Goal: Information Seeking & Learning: Learn about a topic

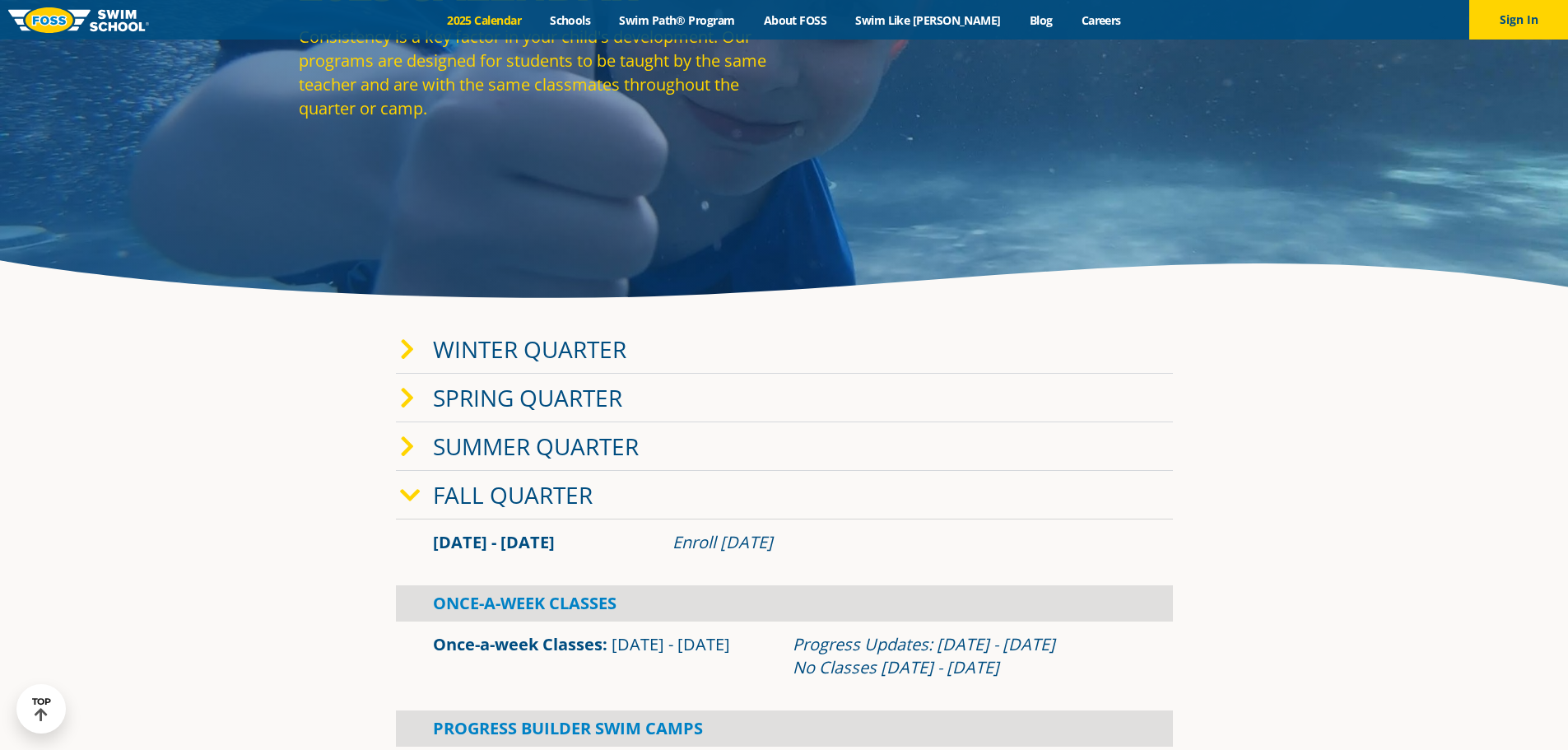
scroll to position [247, 0]
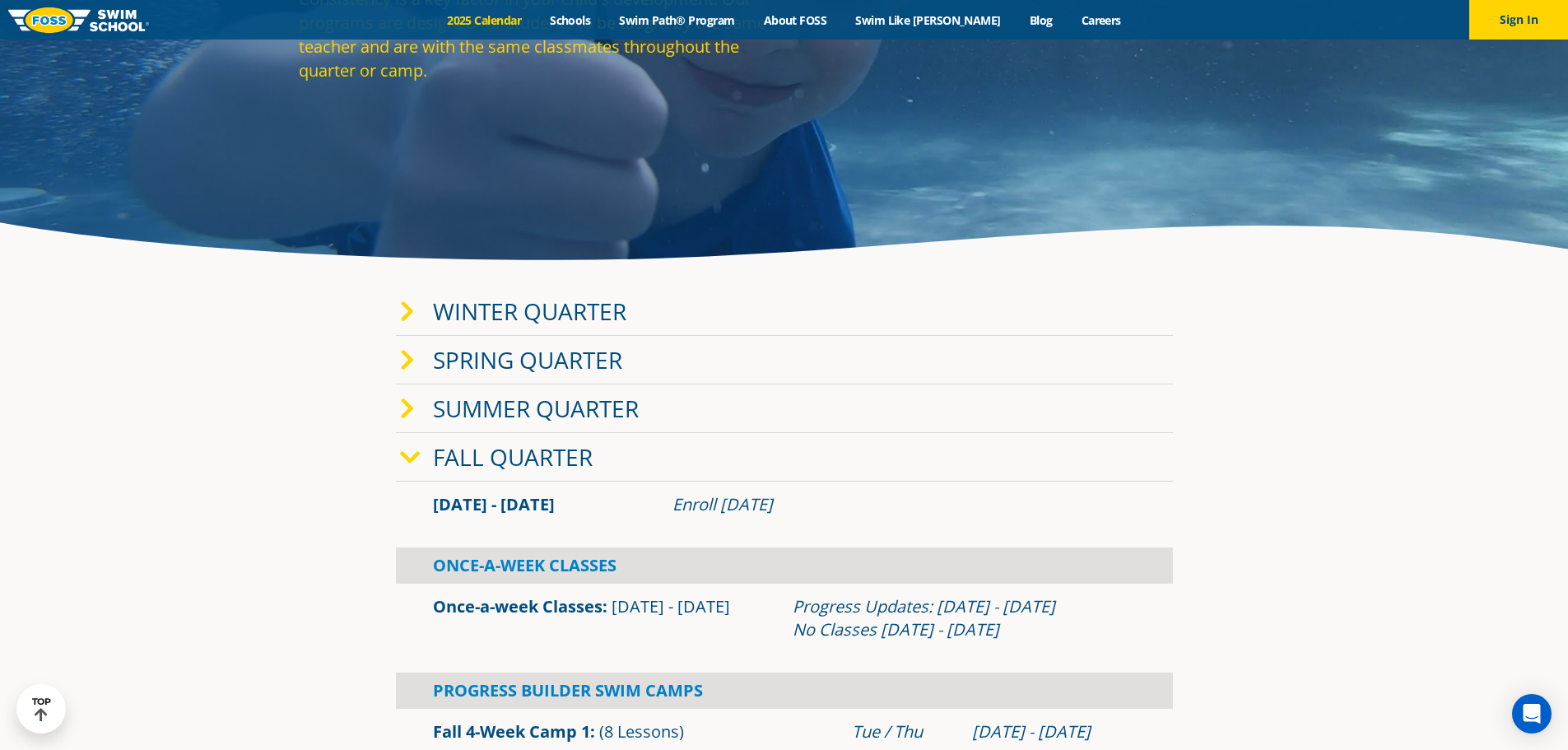
click at [422, 318] on span at bounding box center [417, 312] width 33 height 24
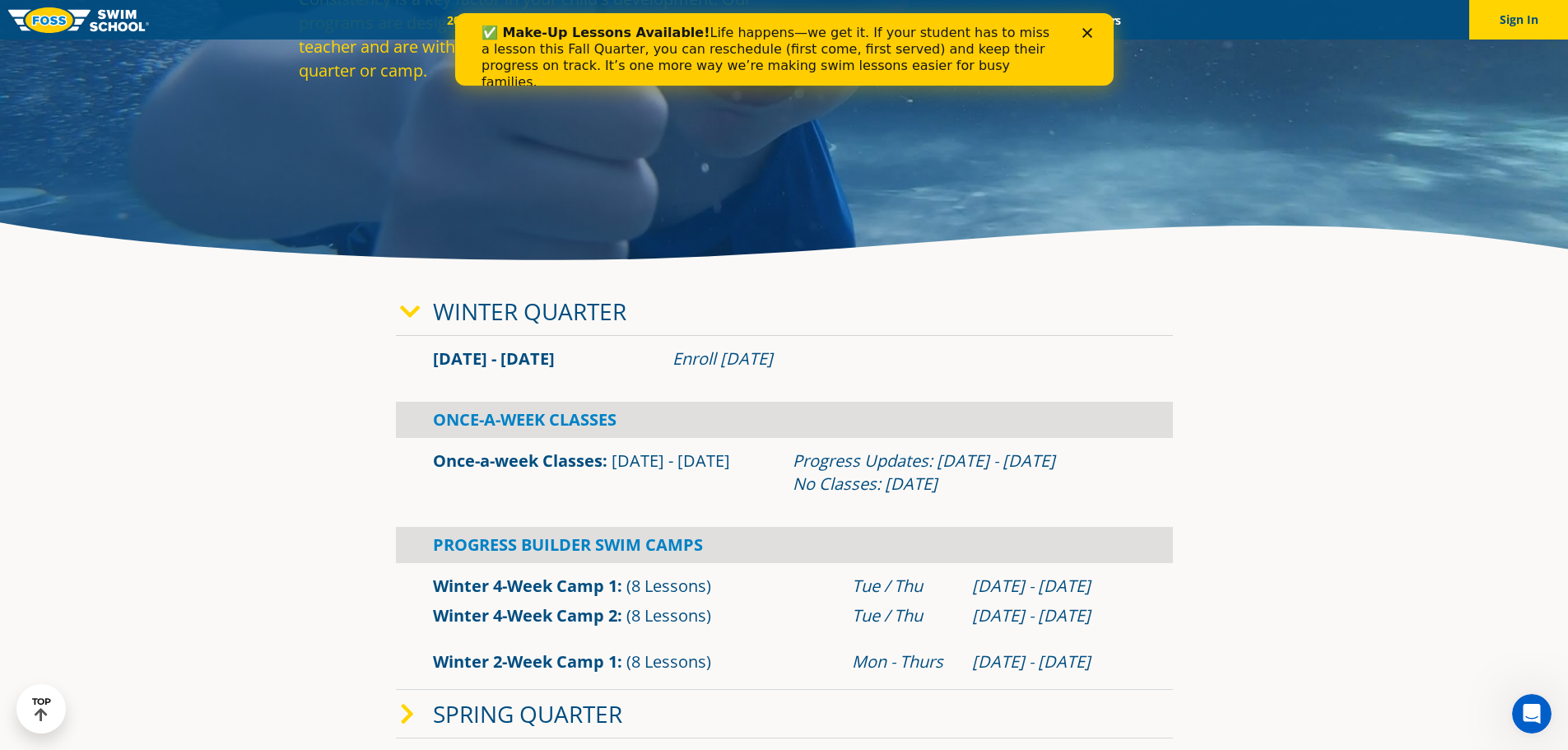
scroll to position [0, 0]
drag, startPoint x: 662, startPoint y: 351, endPoint x: 874, endPoint y: 358, distance: 212.1
click at [855, 357] on div "Jan 2 - Mar 12 Enroll Nov 11, 2025" at bounding box center [784, 358] width 719 height 23
click at [903, 363] on div "Enroll Nov 11, 2025" at bounding box center [904, 358] width 463 height 23
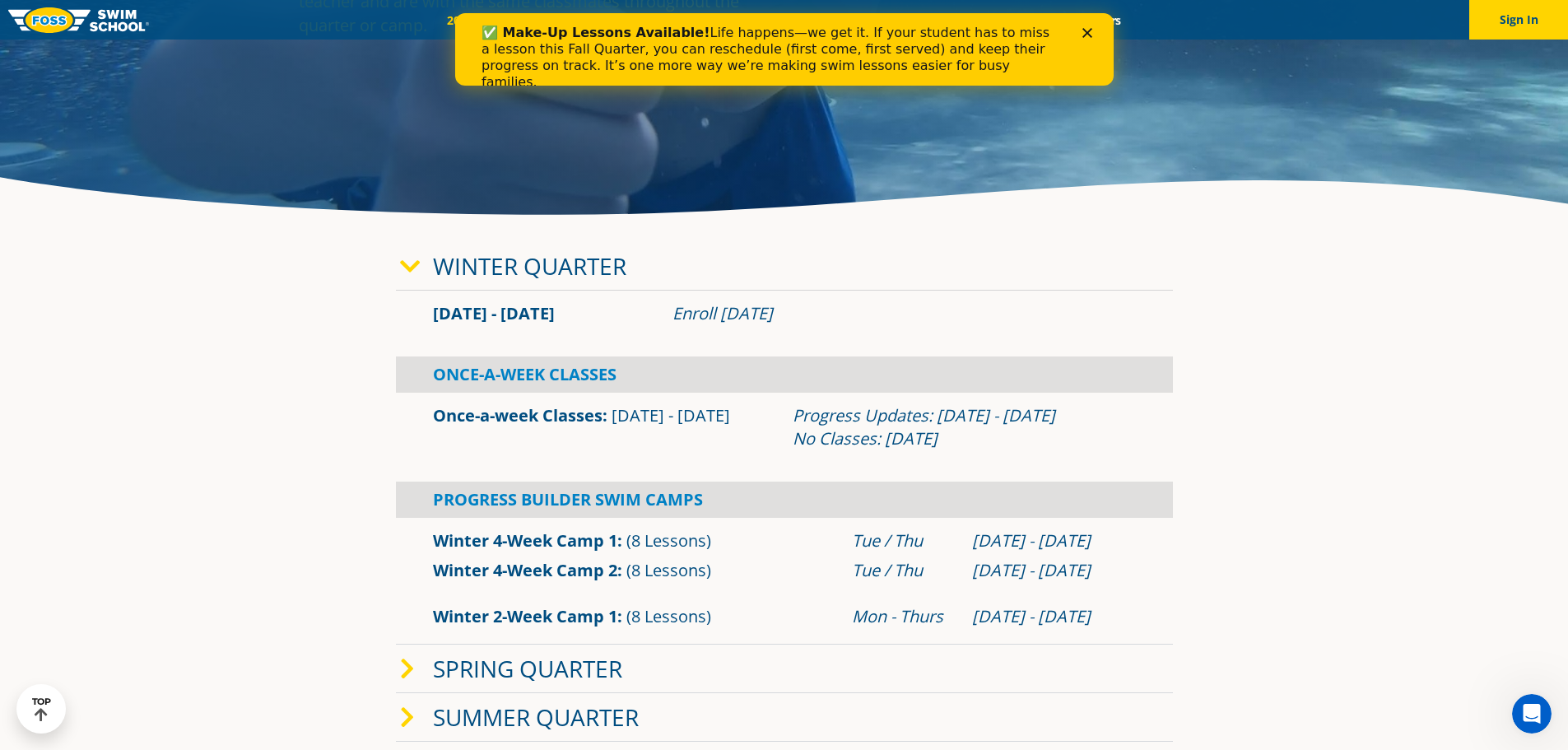
scroll to position [329, 0]
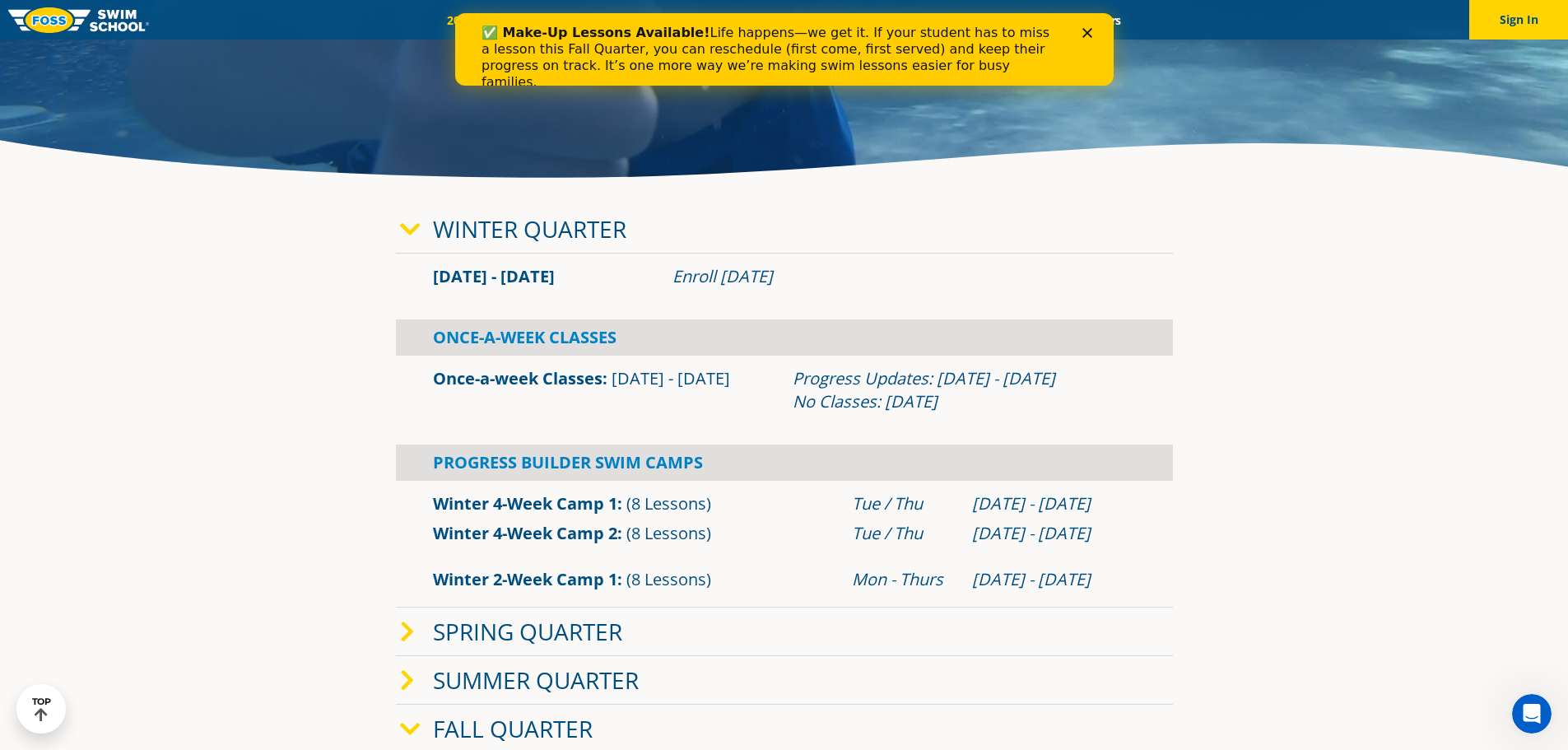
click at [423, 243] on div "Winter Quarter" at bounding box center [784, 229] width 777 height 48
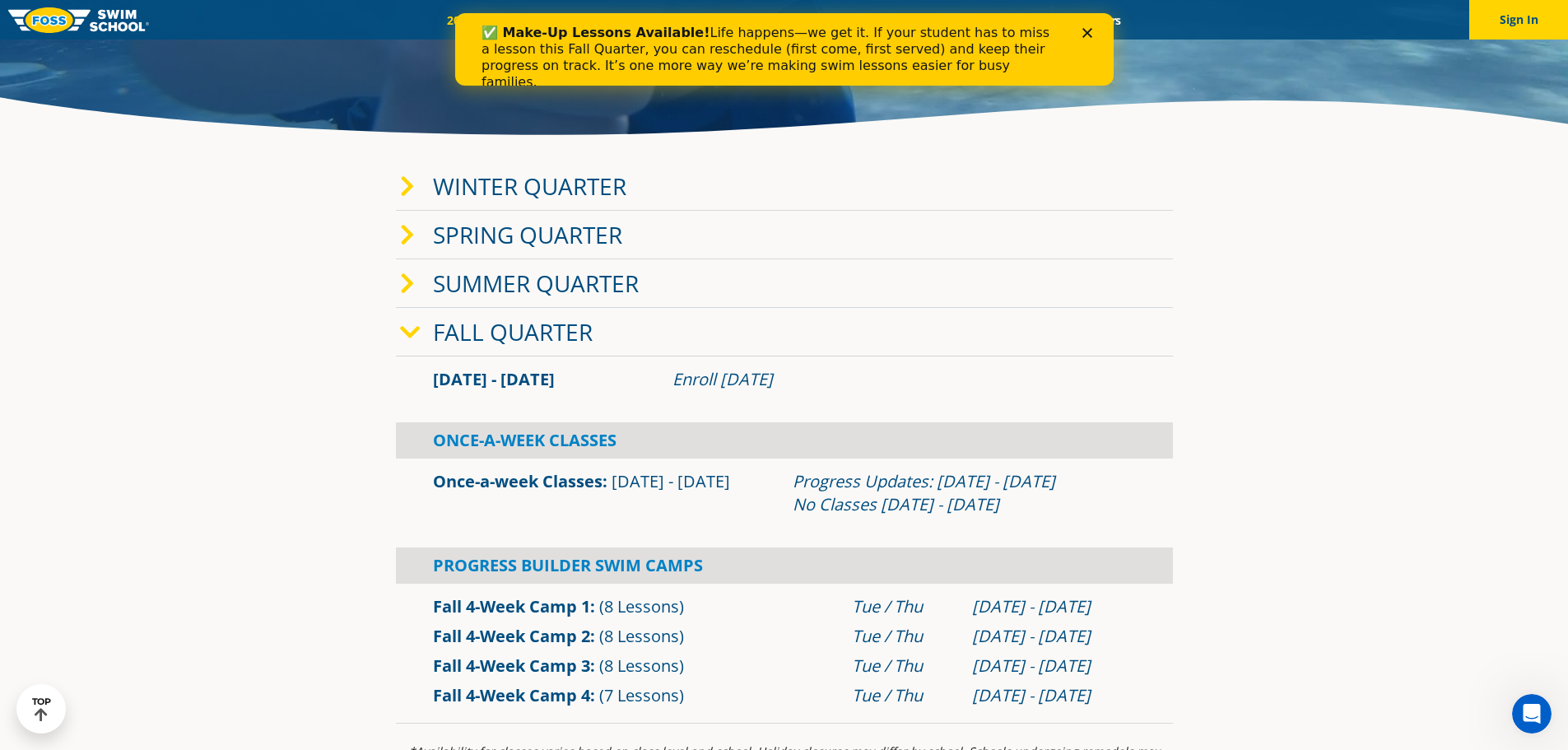
scroll to position [412, 0]
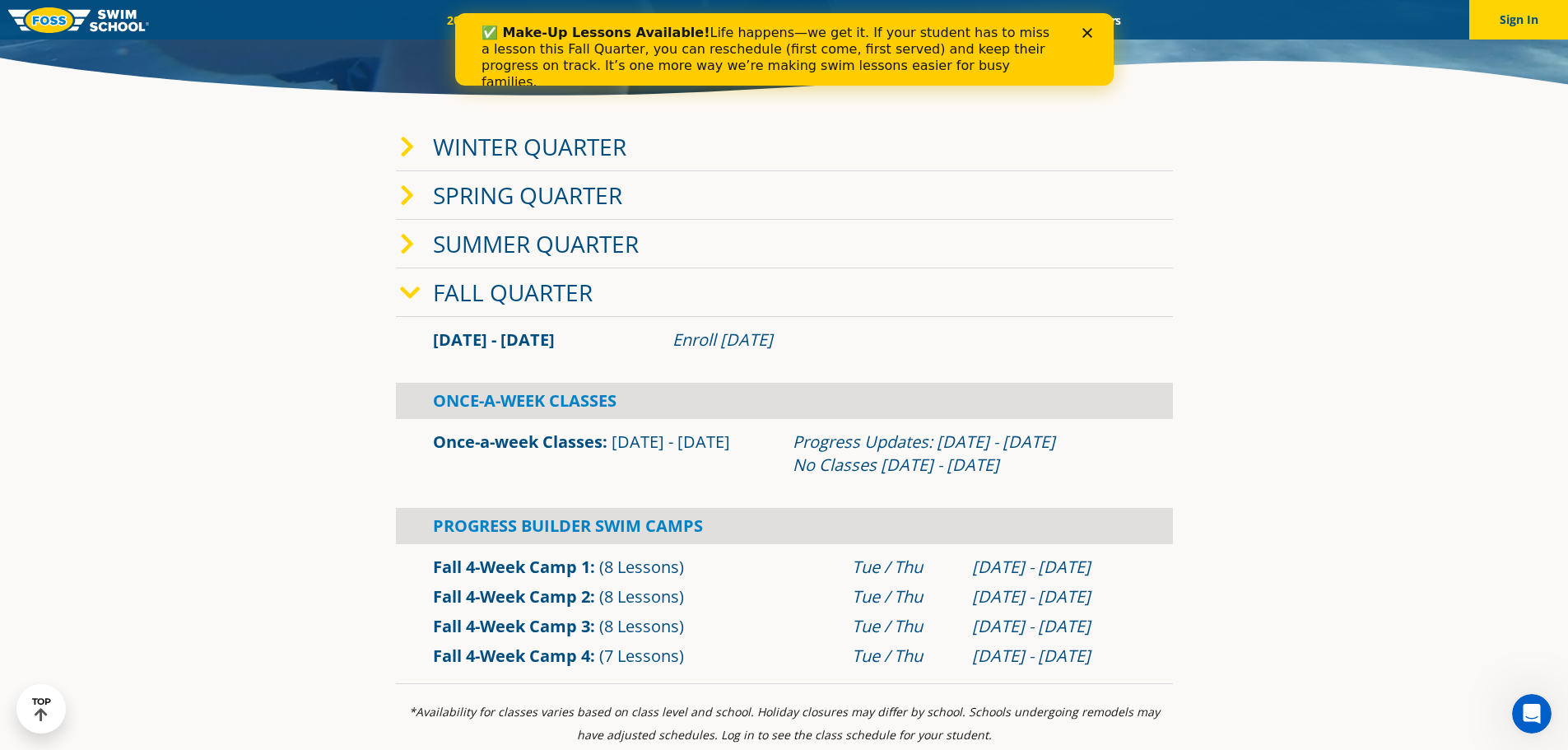
click at [421, 293] on span at bounding box center [417, 293] width 33 height 24
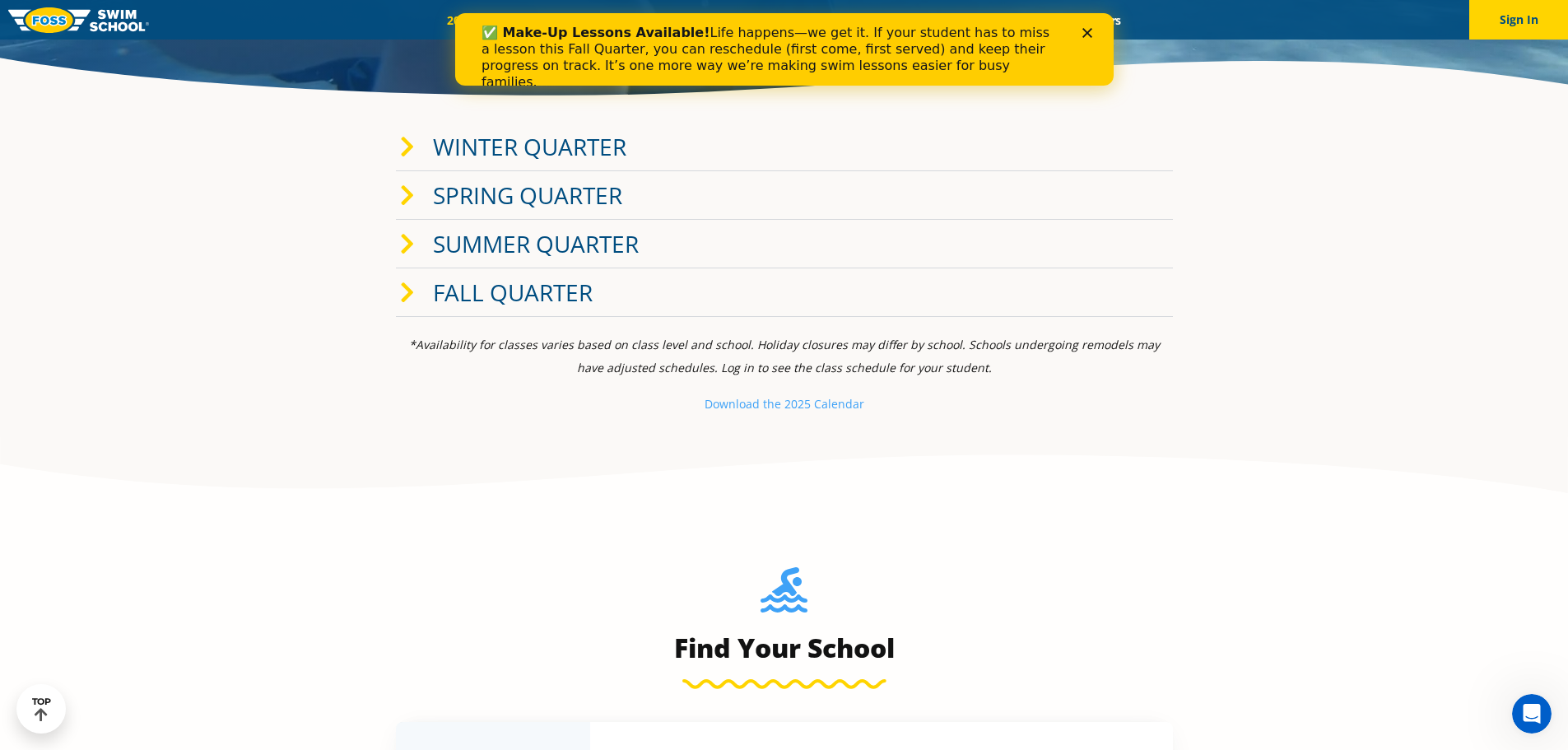
click at [421, 293] on span at bounding box center [417, 293] width 33 height 24
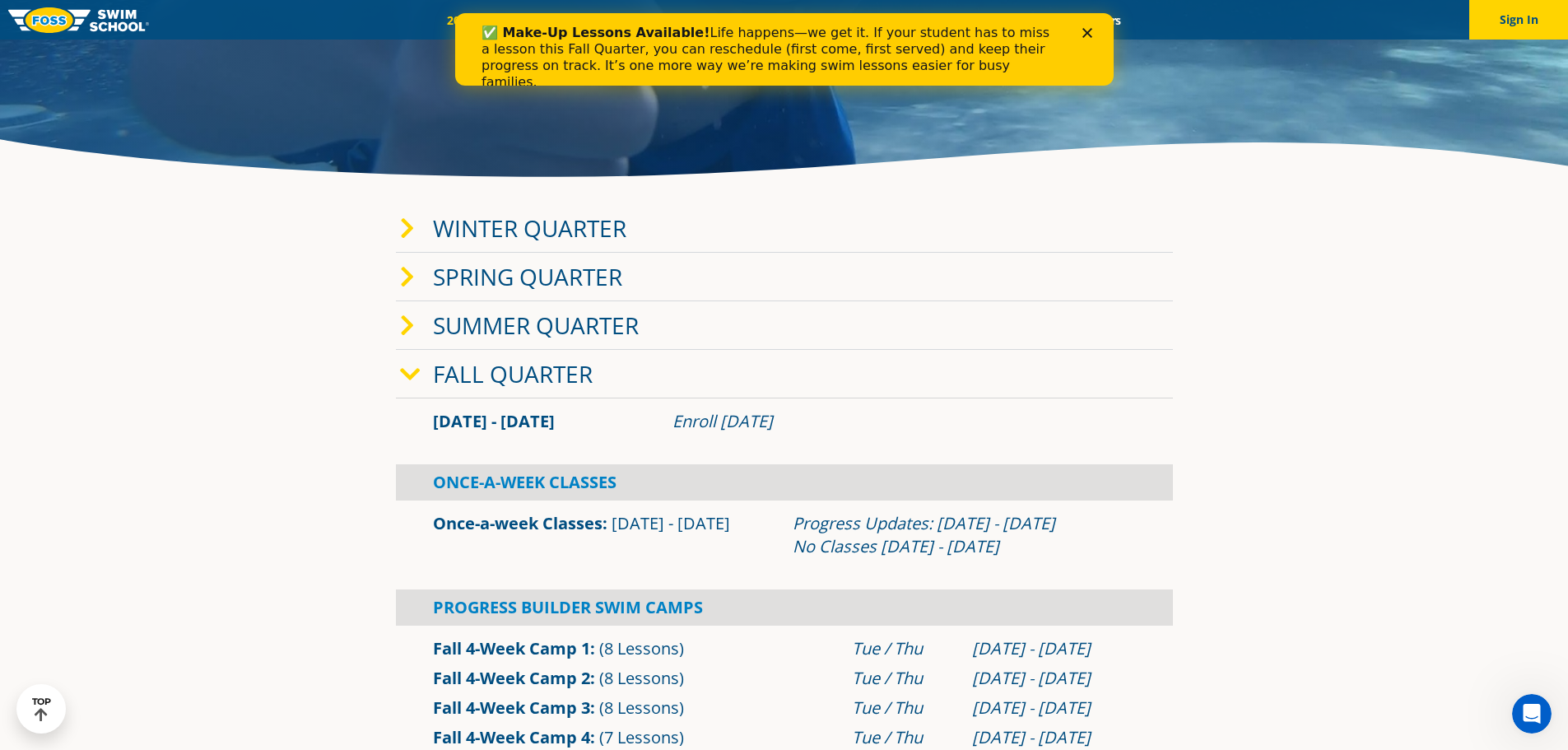
scroll to position [329, 0]
click at [397, 223] on div "Winter Quarter" at bounding box center [784, 229] width 777 height 48
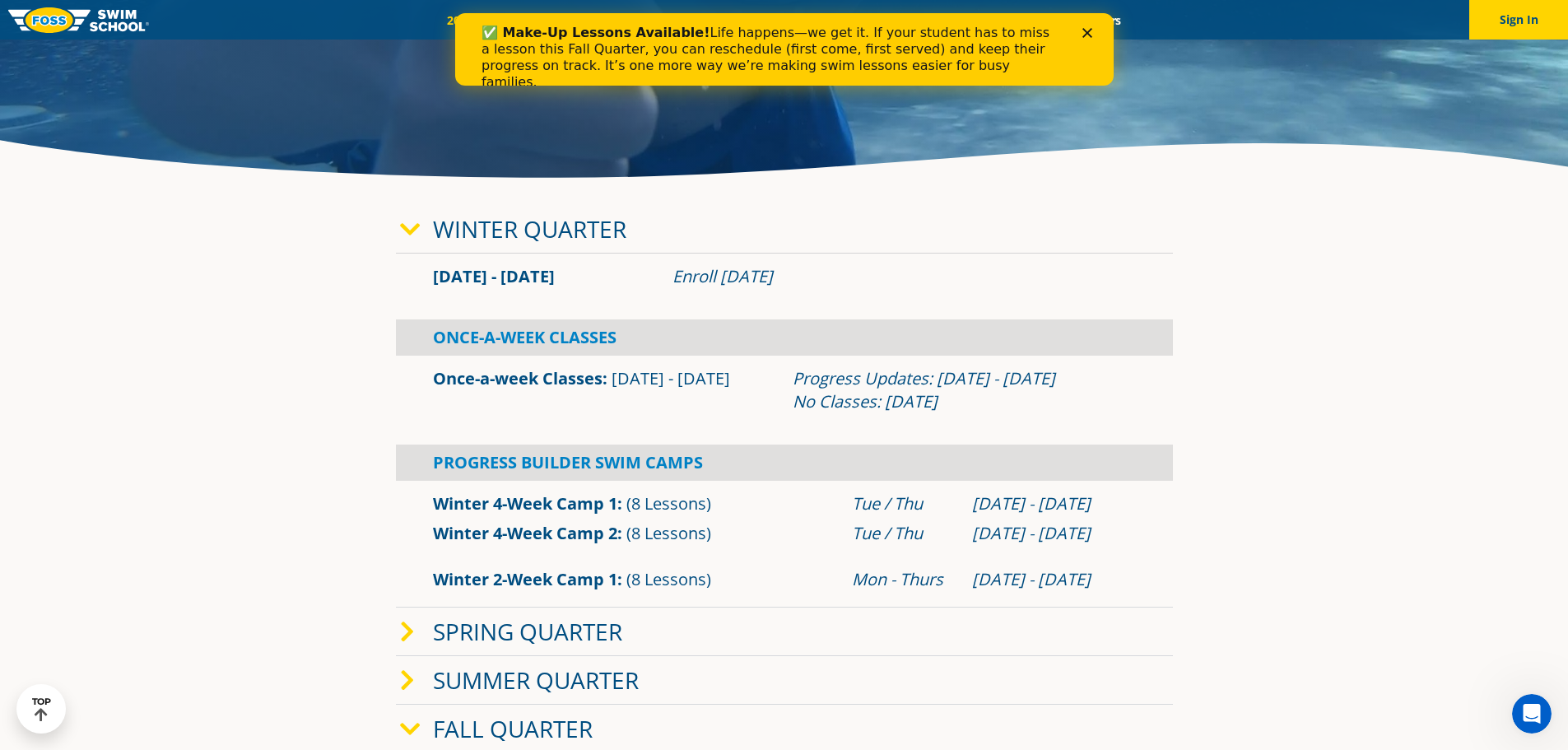
click at [397, 223] on div "Winter Quarter" at bounding box center [784, 229] width 777 height 48
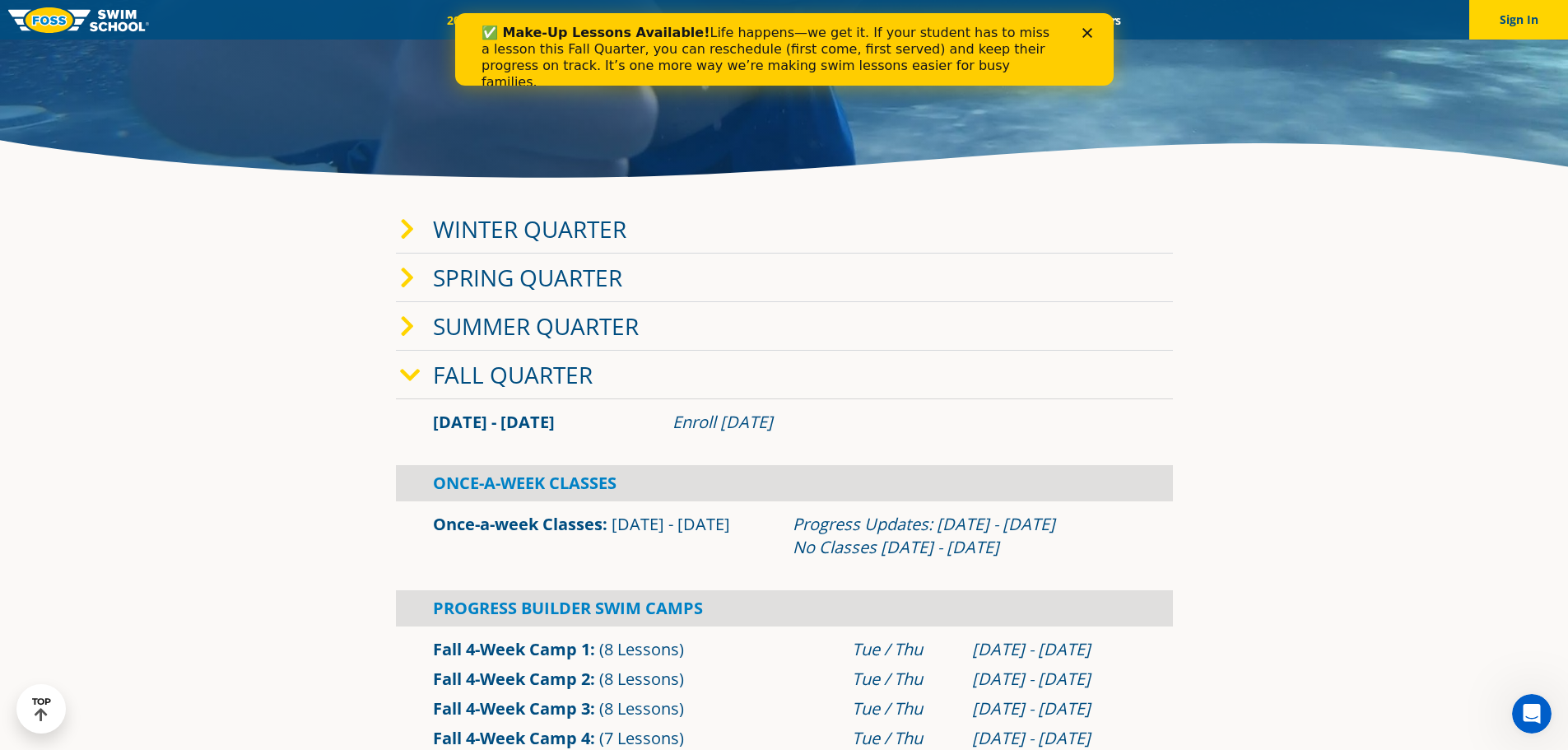
scroll to position [494, 0]
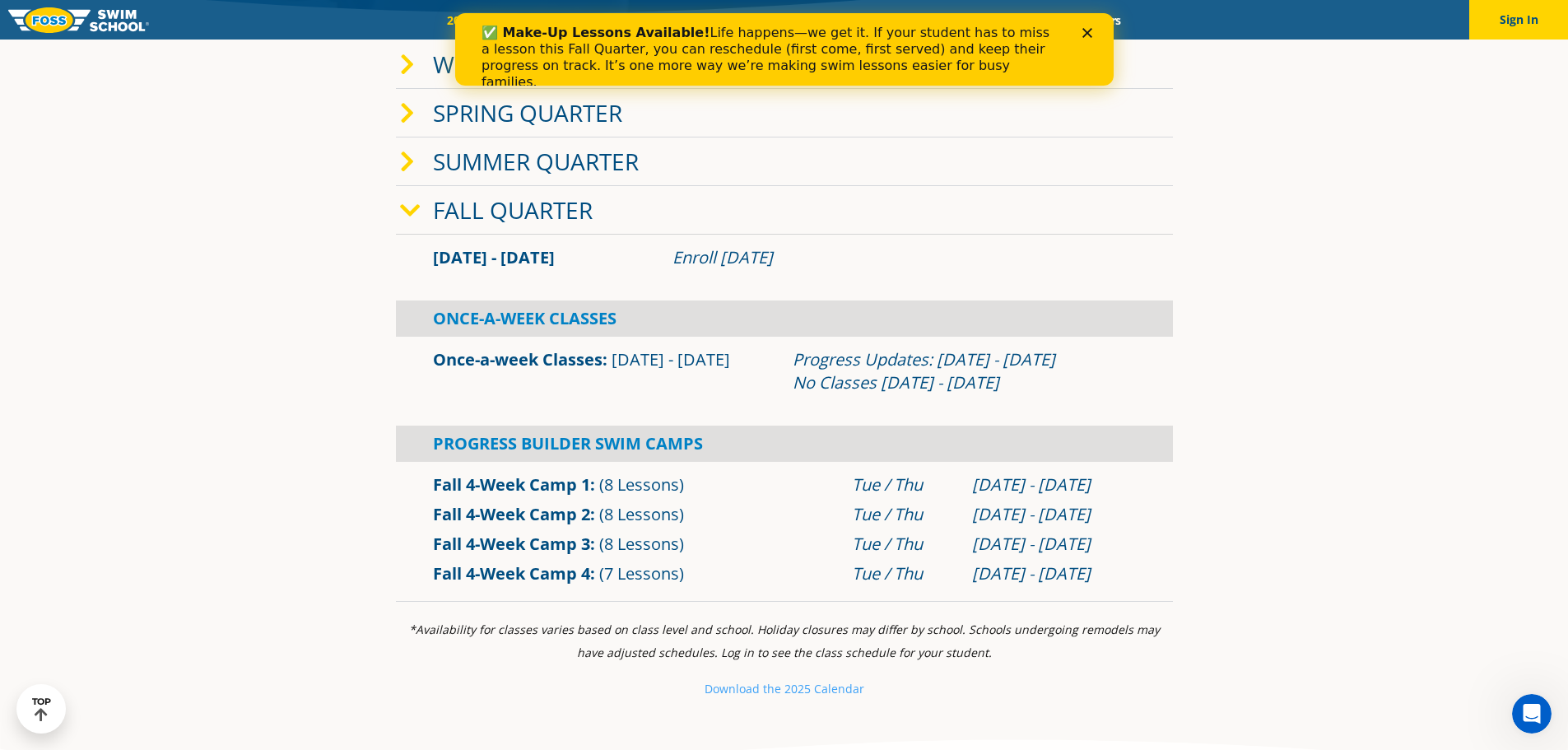
click at [416, 215] on icon at bounding box center [410, 211] width 21 height 23
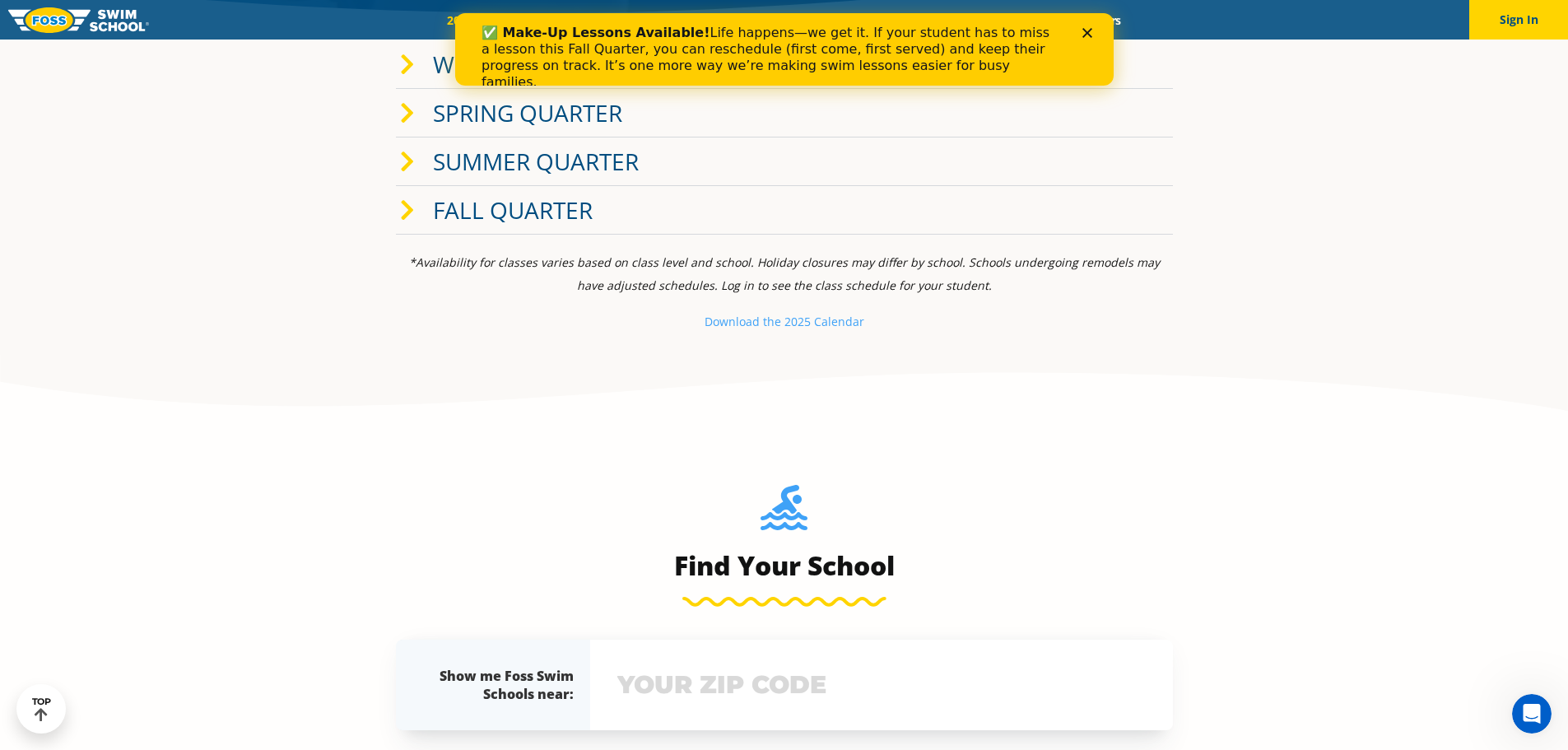
click at [416, 215] on span at bounding box center [417, 211] width 33 height 24
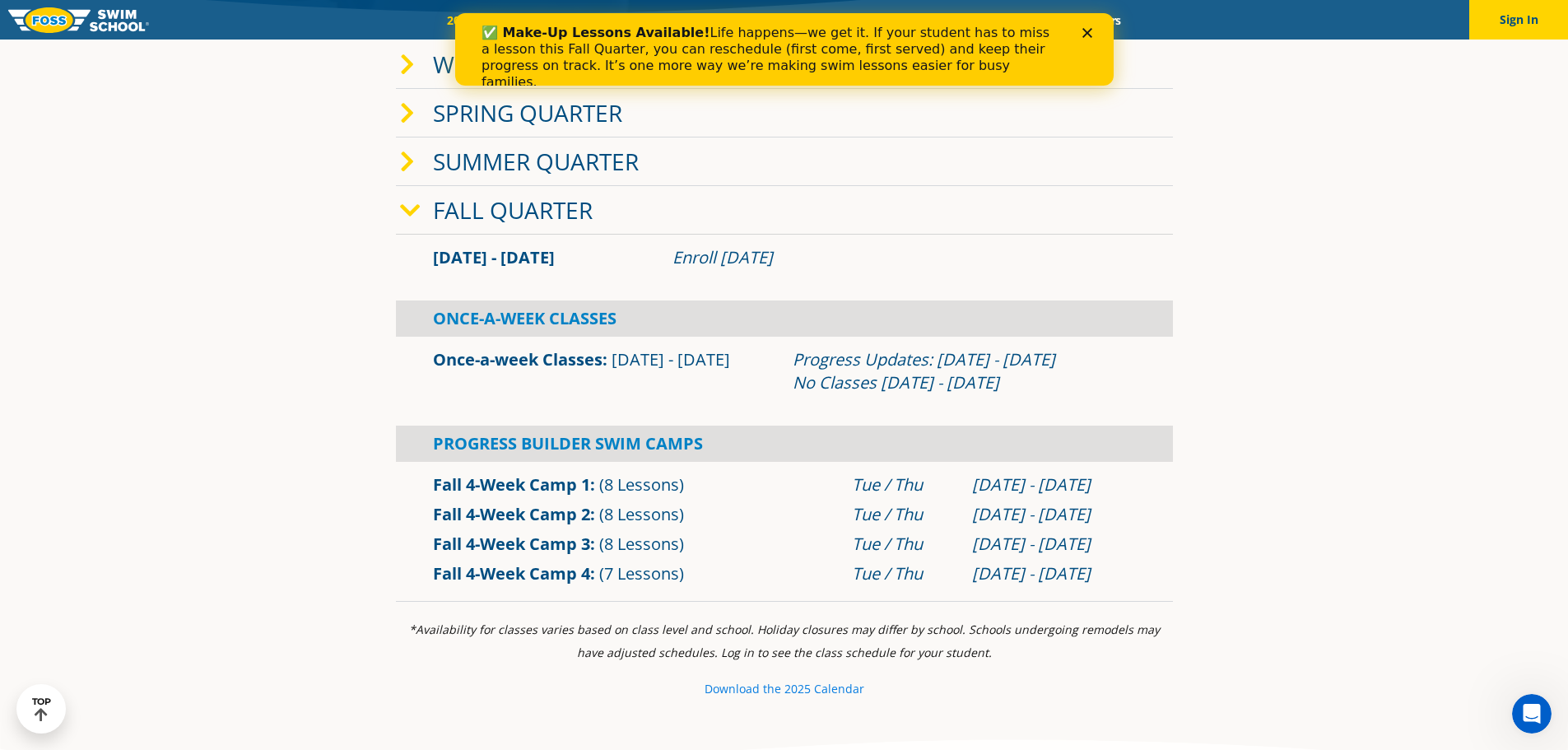
click at [806, 683] on small "e 2025 Calendar" at bounding box center [820, 688] width 89 height 15
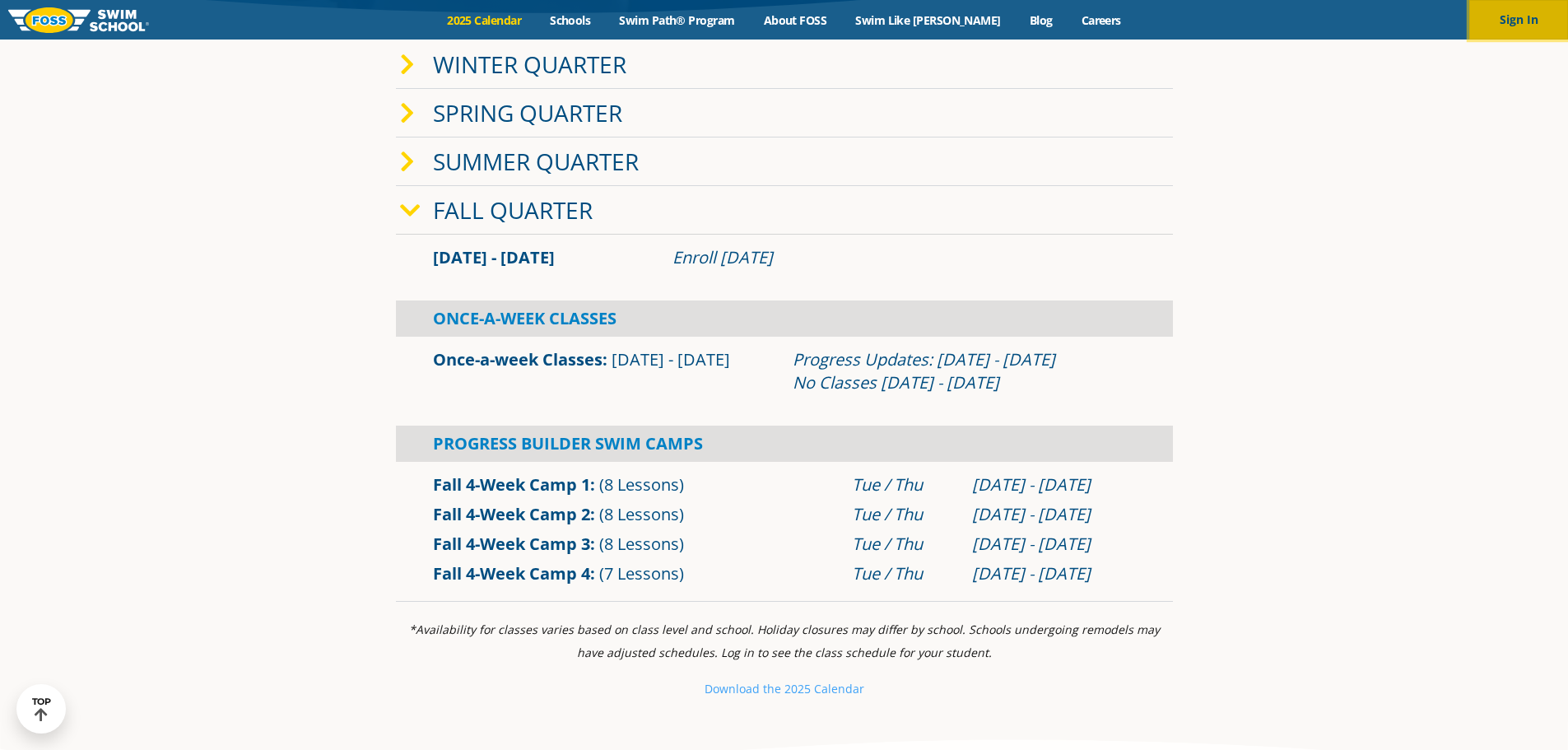
drag, startPoint x: 0, startPoint y: 0, endPoint x: 1517, endPoint y: 36, distance: 1517.4
click at [1517, 36] on button "Sign In" at bounding box center [1519, 19] width 98 height 39
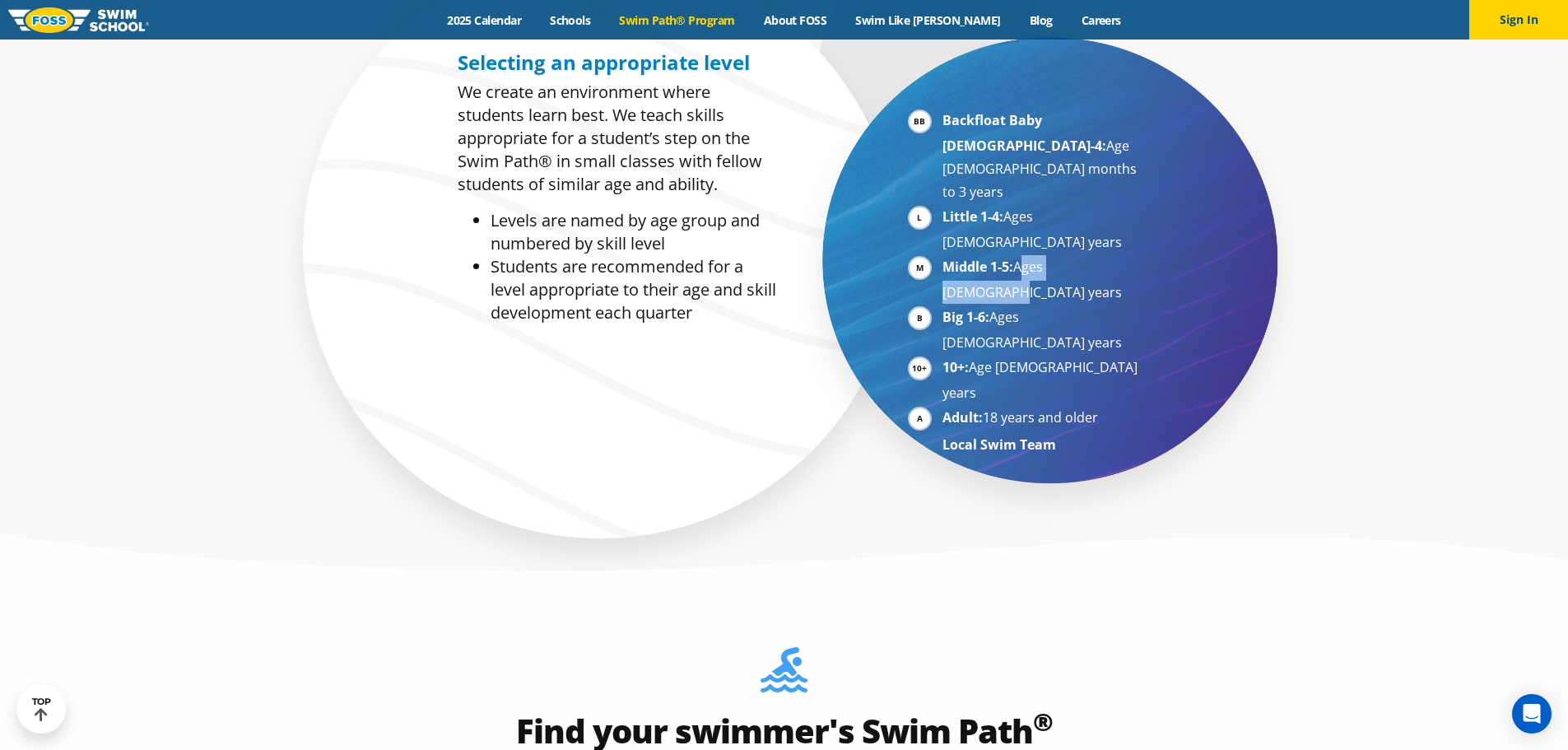
drag, startPoint x: 1018, startPoint y: 196, endPoint x: 1104, endPoint y: 197, distance: 86.0
click at [1104, 255] on li "Middle 1-5: Ages [DEMOGRAPHIC_DATA] years" at bounding box center [1043, 279] width 201 height 48
click at [1108, 255] on li "Middle 1-5: Ages [DEMOGRAPHIC_DATA] years" at bounding box center [1043, 279] width 201 height 48
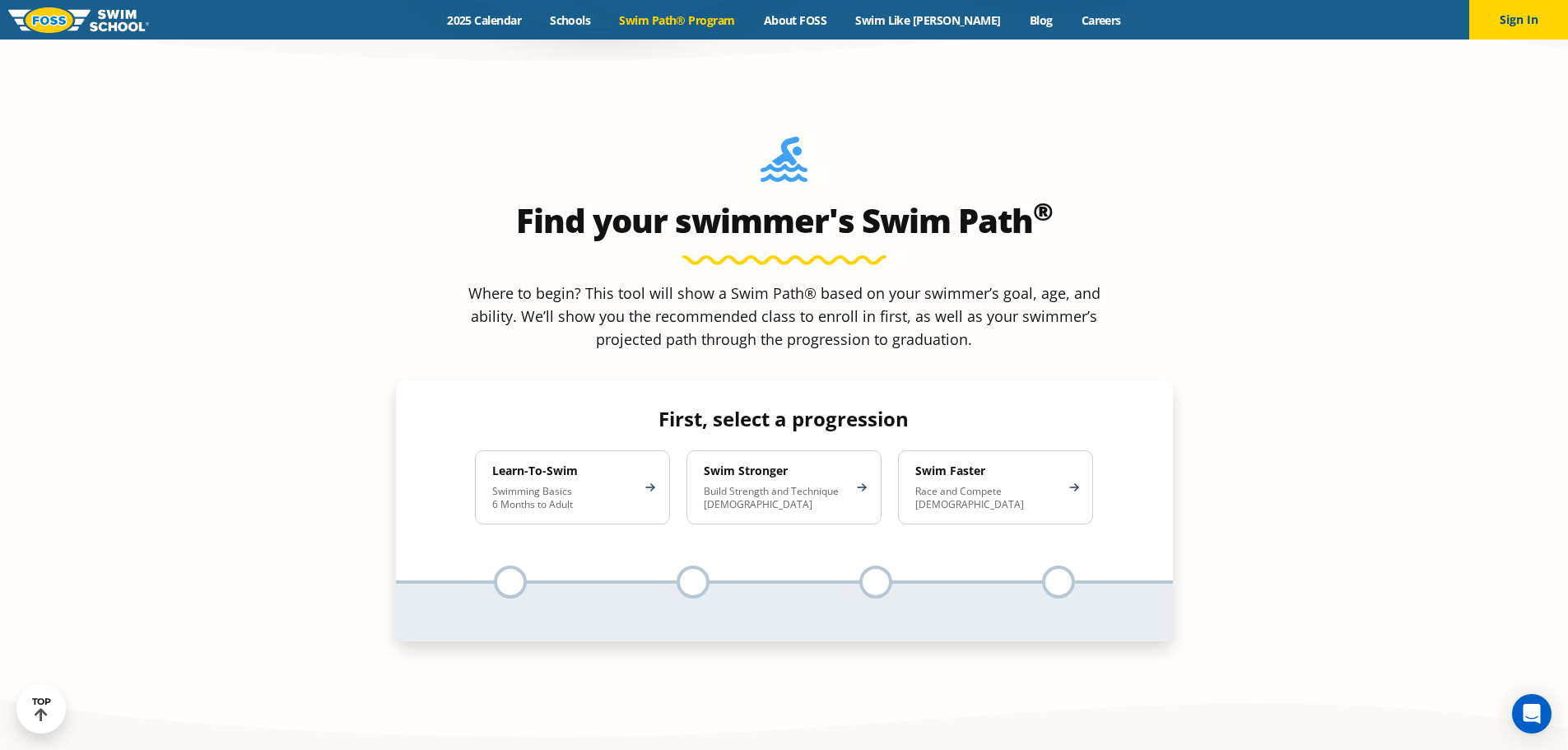
scroll to position [1646, 0]
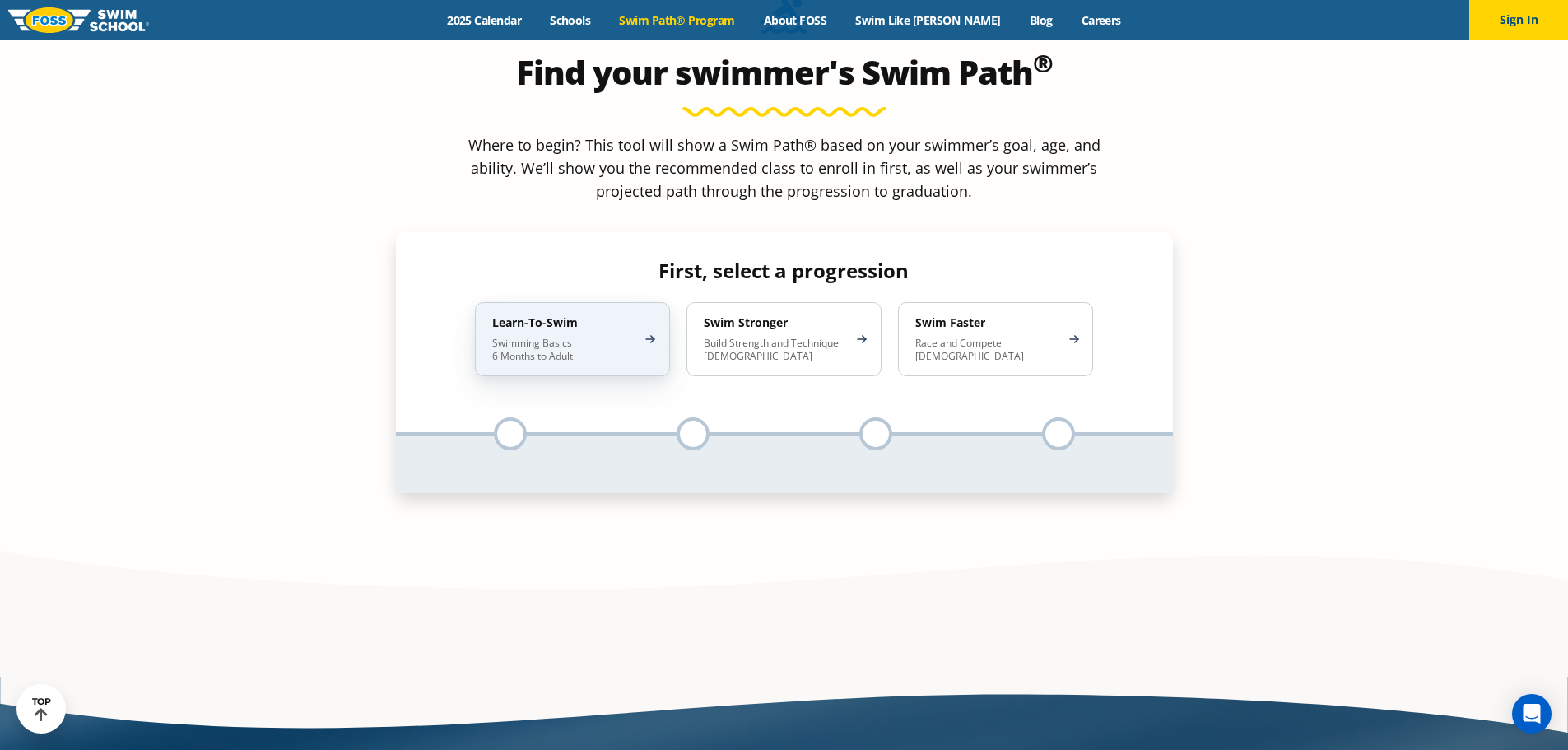
click at [572, 336] on p "Swimming Basics 6 Months to Adult" at bounding box center [564, 349] width 144 height 26
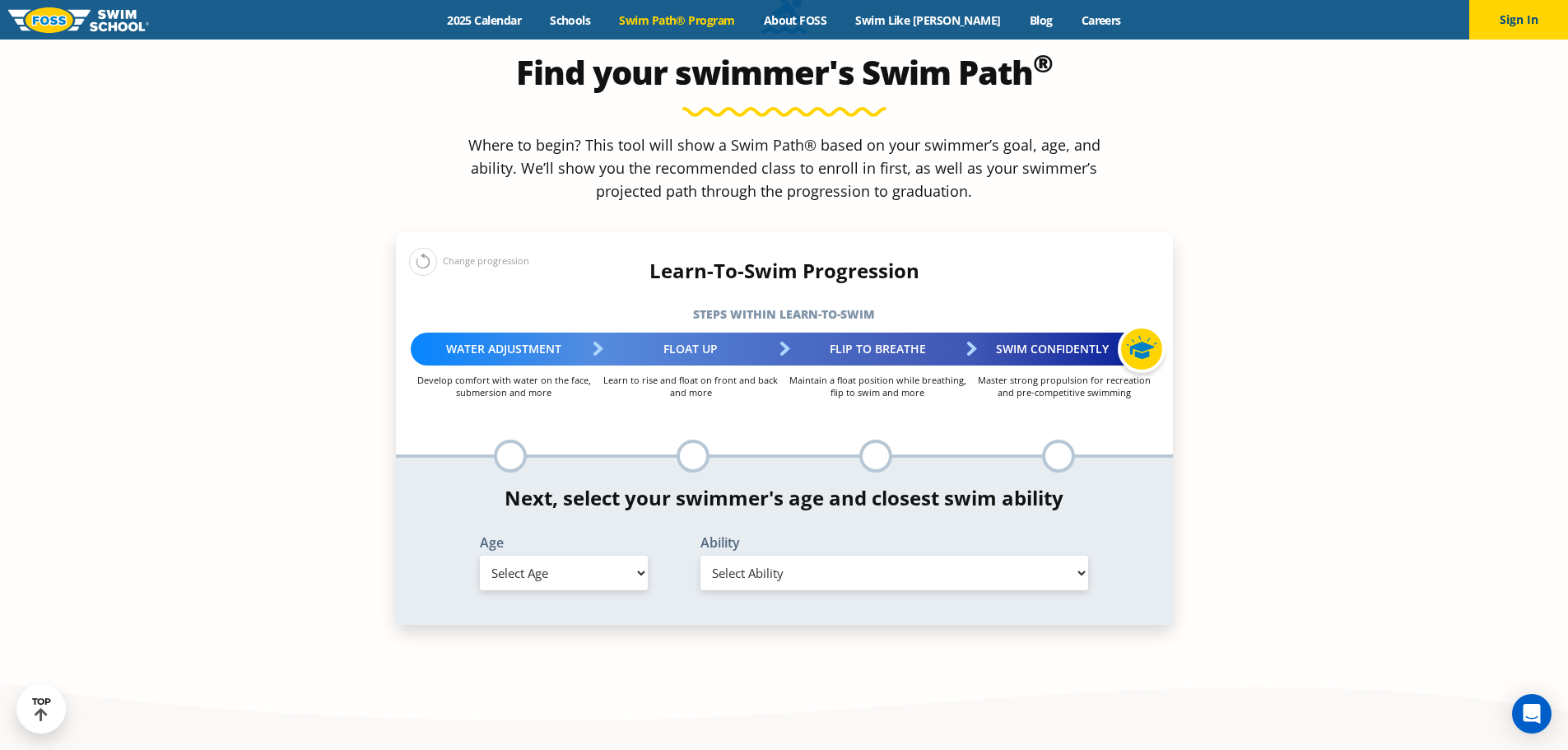
click at [612, 556] on select "Select Age [DEMOGRAPHIC_DATA] months - 1 year 1 year 2 years 3 years 4 years 5 …" at bounding box center [563, 573] width 168 height 35
select select "4-years"
click at [480, 556] on select "Select Age [DEMOGRAPHIC_DATA] months - 1 year 1 year 2 years 3 years 4 years 5 …" at bounding box center [563, 573] width 168 height 35
click at [785, 556] on select "Select Ability First in-water experience When in the water, reliant on a life j…" at bounding box center [894, 573] width 388 height 35
click at [700, 556] on select "Select Ability First in-water experience When in the water, reliant on a life j…" at bounding box center [894, 573] width 388 height 35
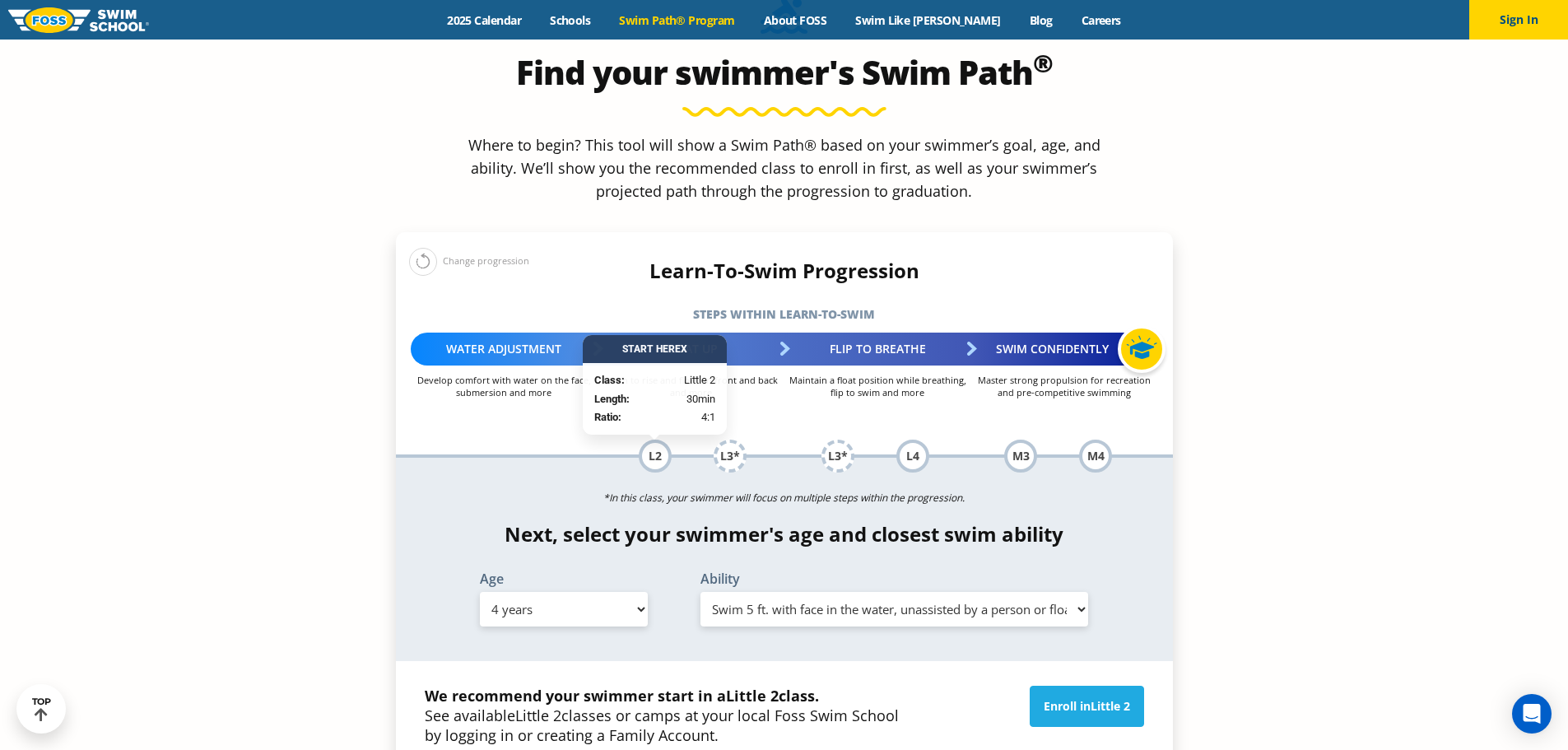
click at [820, 591] on select "Select Ability First in-water experience When in the water, reliant on a life j…" at bounding box center [894, 609] width 388 height 35
click at [700, 591] on select "Select Ability First in-water experience When in the water, reliant on a life j…" at bounding box center [894, 609] width 388 height 35
drag, startPoint x: 840, startPoint y: 475, endPoint x: 836, endPoint y: 488, distance: 13.6
click at [840, 591] on select "Select Ability First in-water experience When in the water, reliant on a life j…" at bounding box center [894, 609] width 388 height 35
click at [700, 591] on select "Select Ability First in-water experience When in the water, reliant on a life j…" at bounding box center [894, 609] width 388 height 35
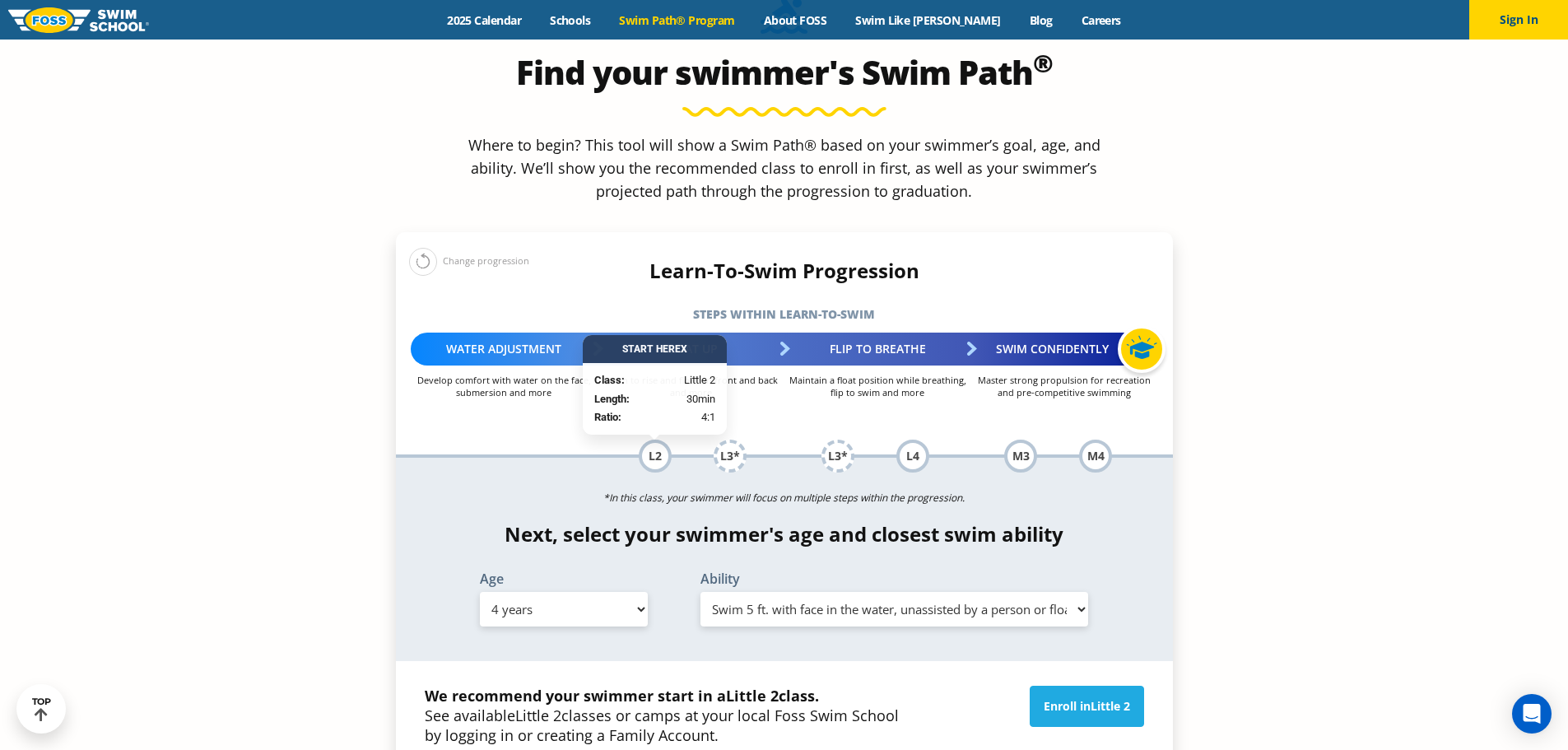
click at [779, 591] on select "Select Ability First in-water experience When in the water, reliant on a life j…" at bounding box center [894, 609] width 388 height 35
click at [700, 591] on select "Select Ability First in-water experience When in the water, reliant on a life j…" at bounding box center [894, 609] width 388 height 35
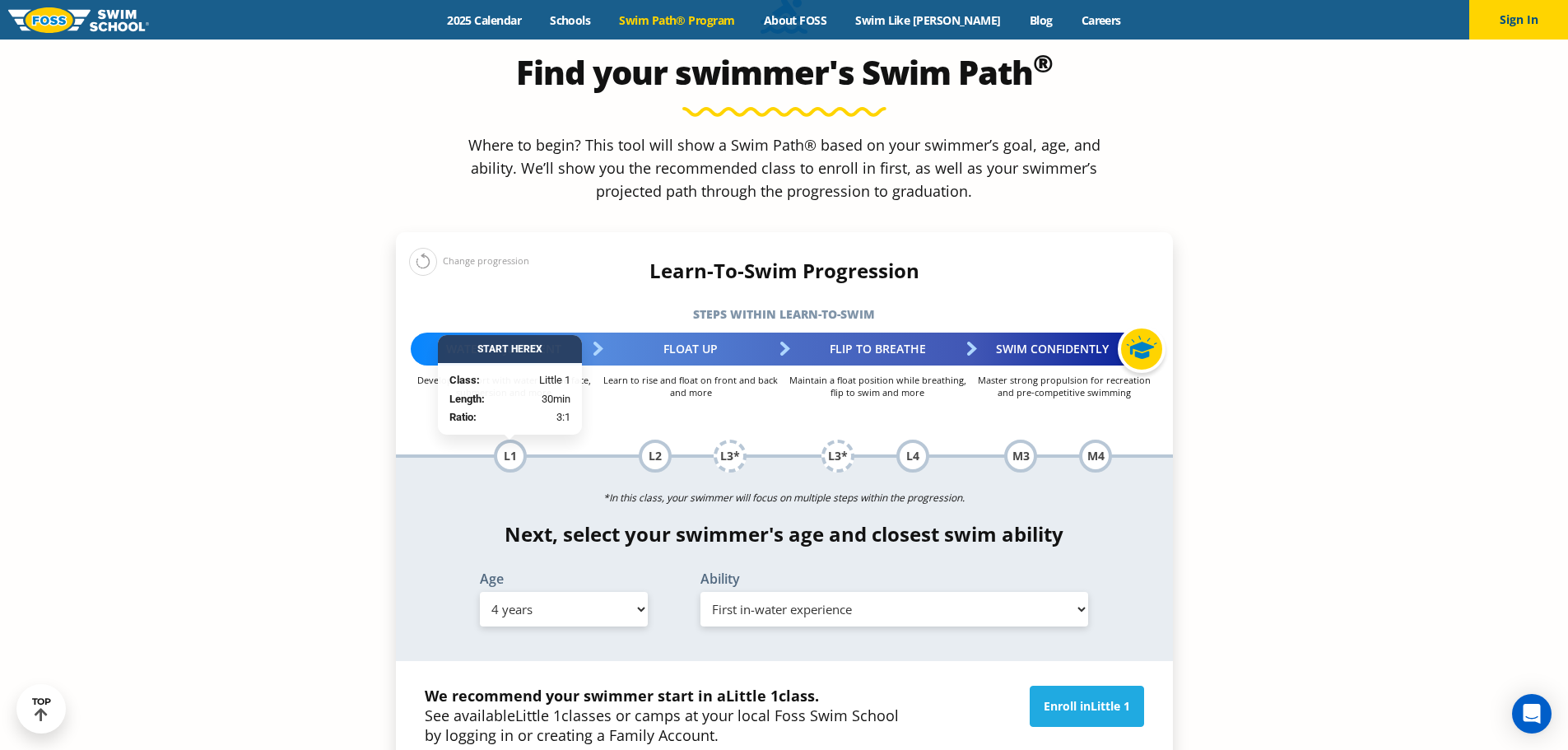
click at [762, 591] on select "Select Ability First in-water experience When in the water, reliant on a life j…" at bounding box center [894, 609] width 388 height 35
click at [700, 591] on select "Select Ability First in-water experience When in the water, reliant on a life j…" at bounding box center [894, 609] width 388 height 35
click at [805, 591] on select "Select Ability First in-water experience When in the water, reliant on a life j…" at bounding box center [894, 609] width 388 height 35
select select "4-years-first-in-water-experience"
click at [700, 591] on select "Select Ability First in-water experience When in the water, reliant on a life j…" at bounding box center [894, 609] width 388 height 35
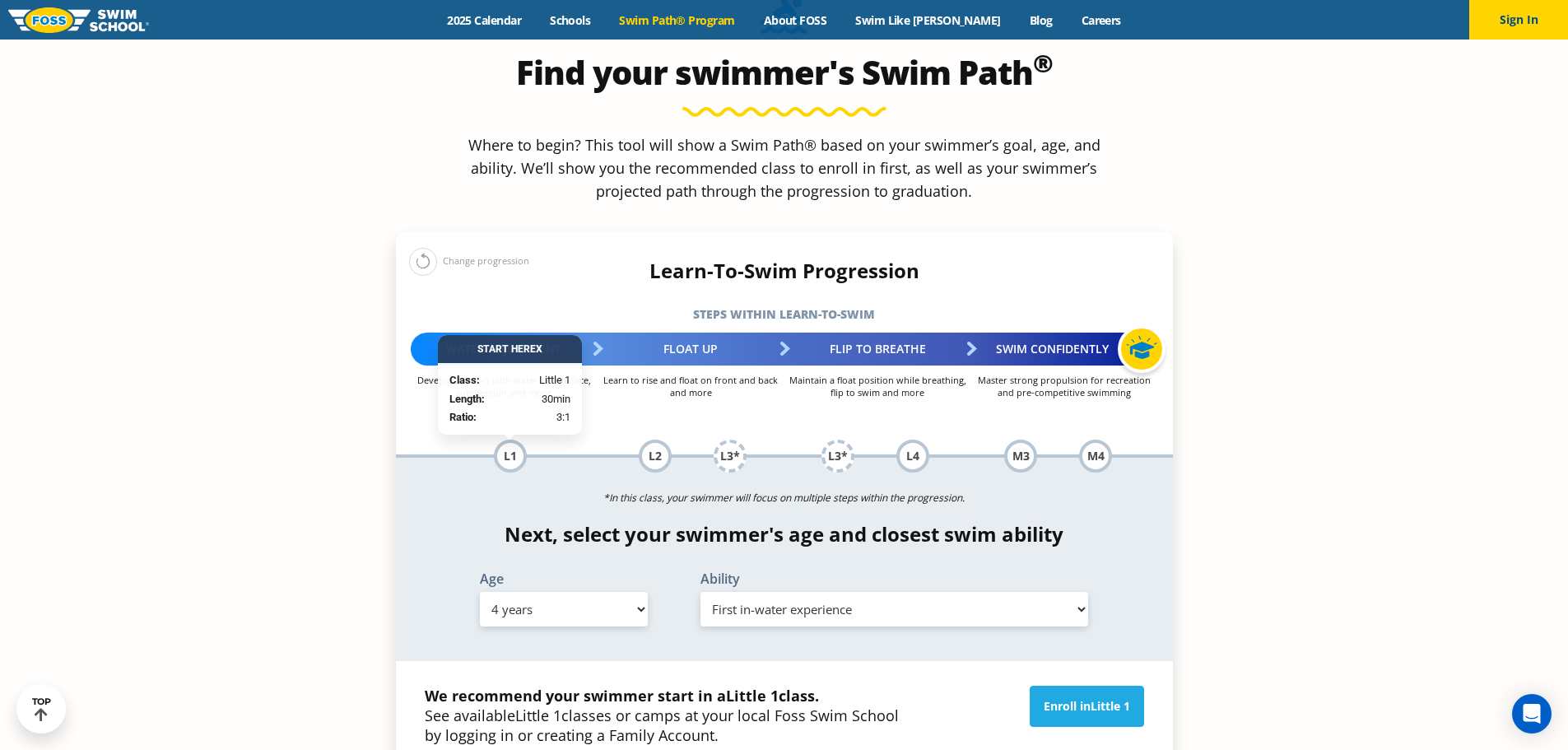
click at [576, 591] on select "Select Age [DEMOGRAPHIC_DATA] months - 1 year 1 year 2 years 3 years 4 years 5 …" at bounding box center [563, 609] width 168 height 35
select select "6-months---1-year"
click at [480, 591] on select "Select Age [DEMOGRAPHIC_DATA] months - 1 year 1 year 2 years 3 years 4 years 5 …" at bounding box center [563, 609] width 168 height 35
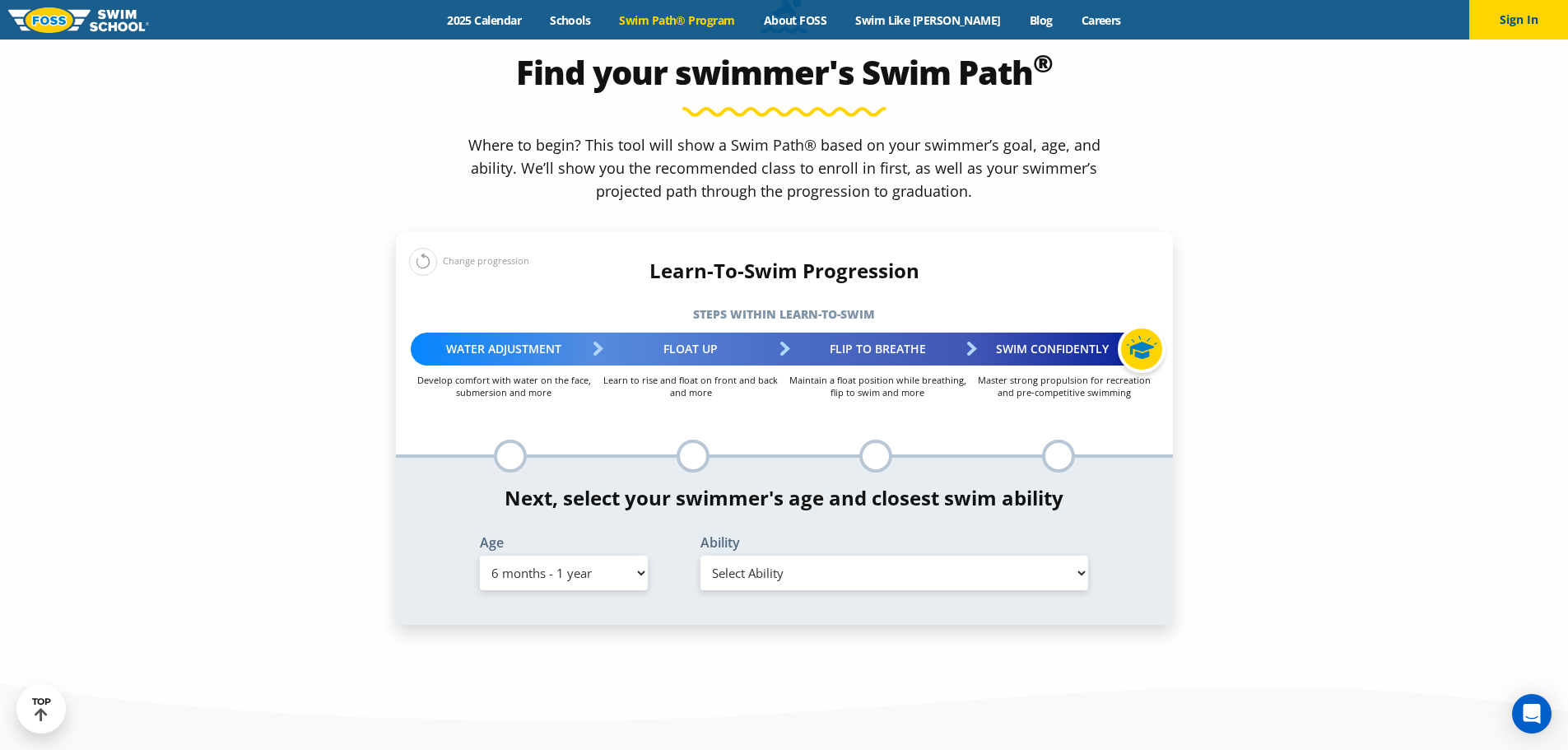
click at [1013, 556] on select "Select Ability First in-water experience Comfortable with water poured over the…" at bounding box center [894, 573] width 388 height 35
select select "6-months---1-year-first-in-water-experience"
click at [700, 556] on select "Select Ability First in-water experience Comfortable with water poured over the…" at bounding box center [894, 573] width 388 height 35
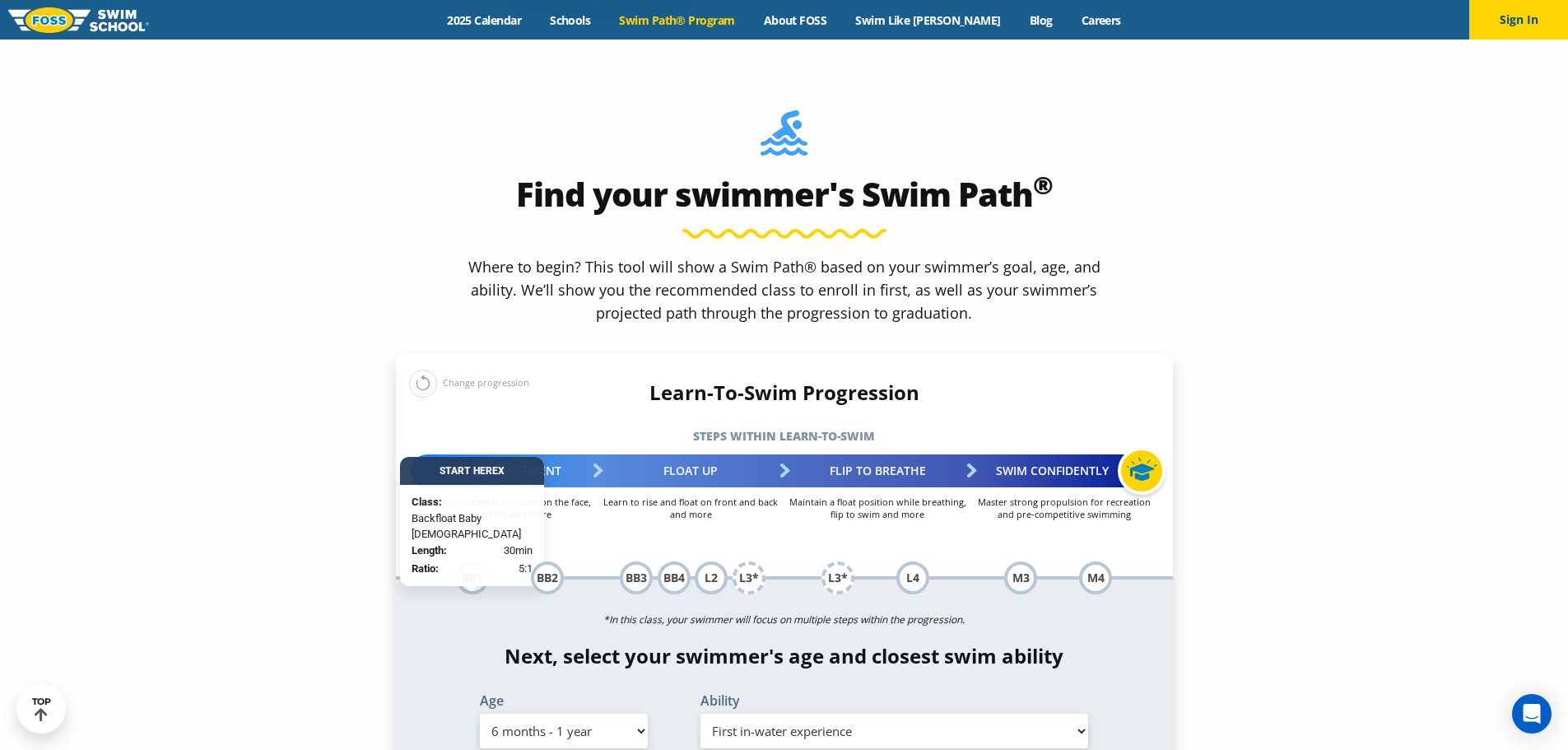
scroll to position [1317, 0]
